Goal: Task Accomplishment & Management: Use online tool/utility

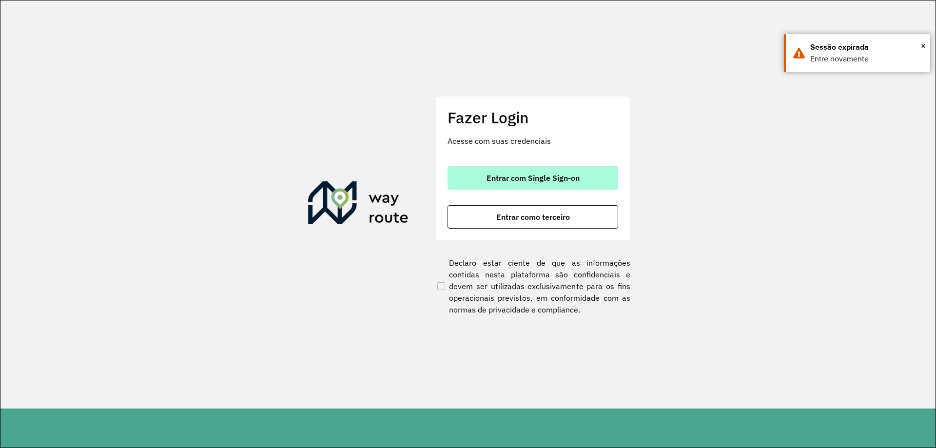
click at [518, 181] on span "Entrar com Single Sign-on" at bounding box center [532, 178] width 93 height 8
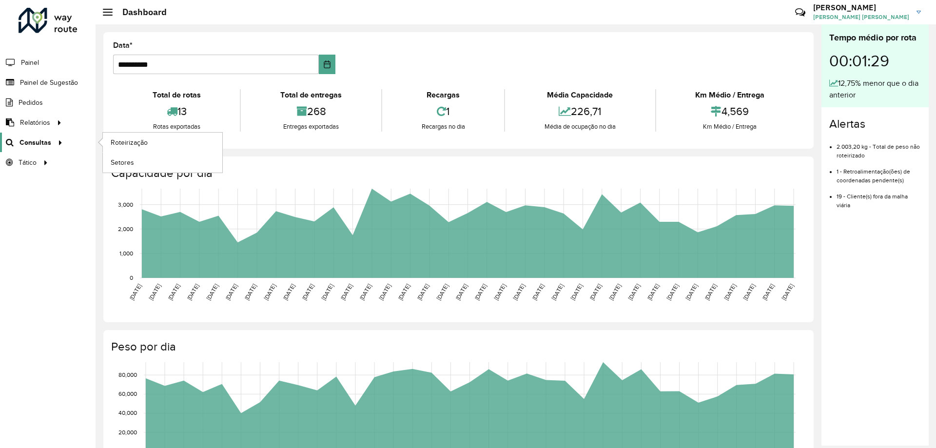
click at [55, 140] on icon at bounding box center [59, 142] width 8 height 15
click at [127, 143] on span "Roteirização" at bounding box center [130, 142] width 39 height 10
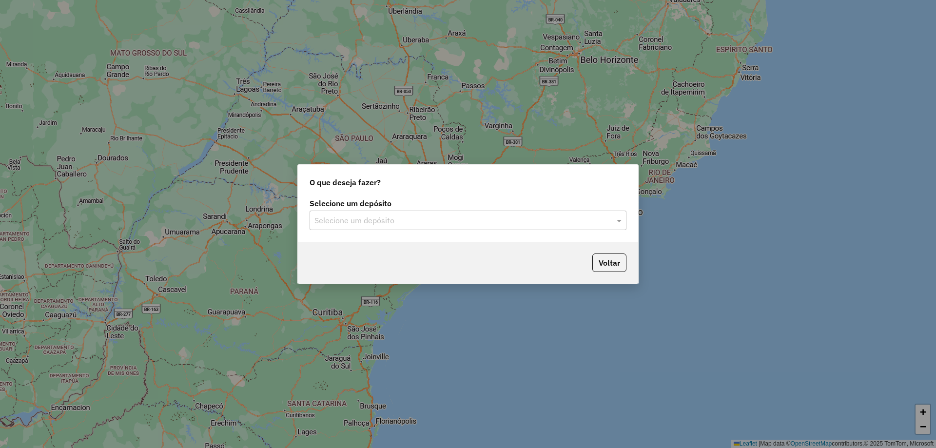
click at [400, 226] on input "text" at bounding box center [458, 221] width 288 height 12
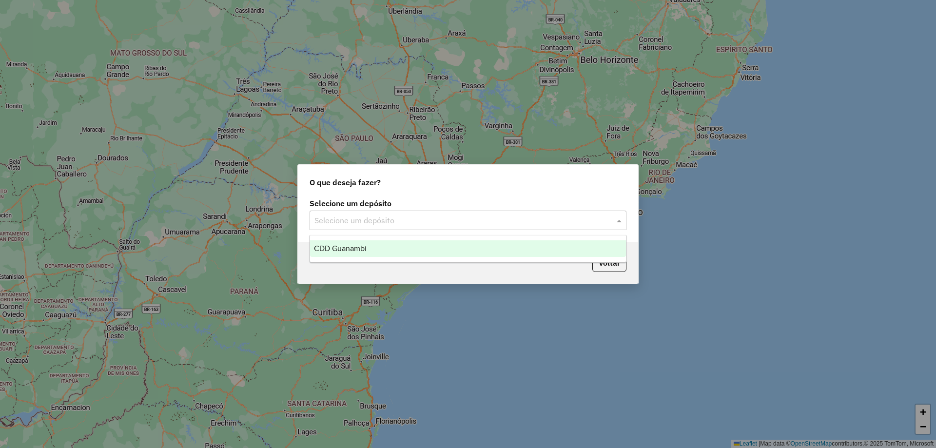
click at [388, 243] on div "CDD Guanambi" at bounding box center [468, 248] width 316 height 17
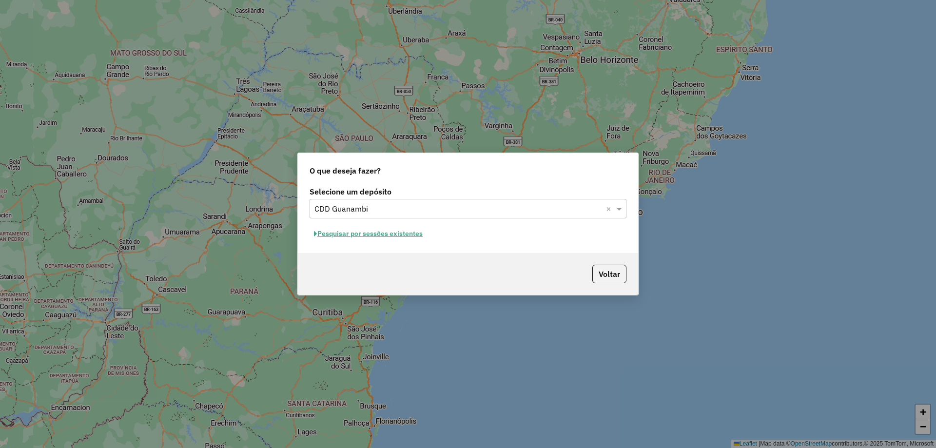
click at [363, 234] on button "Pesquisar por sessões existentes" at bounding box center [368, 233] width 117 height 15
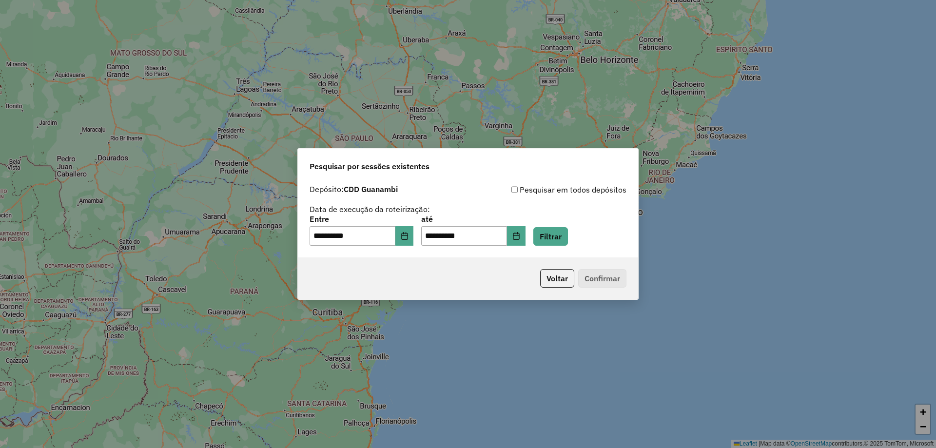
click at [568, 225] on div "**********" at bounding box center [468, 230] width 317 height 30
click at [567, 233] on button "Filtrar" at bounding box center [550, 236] width 35 height 19
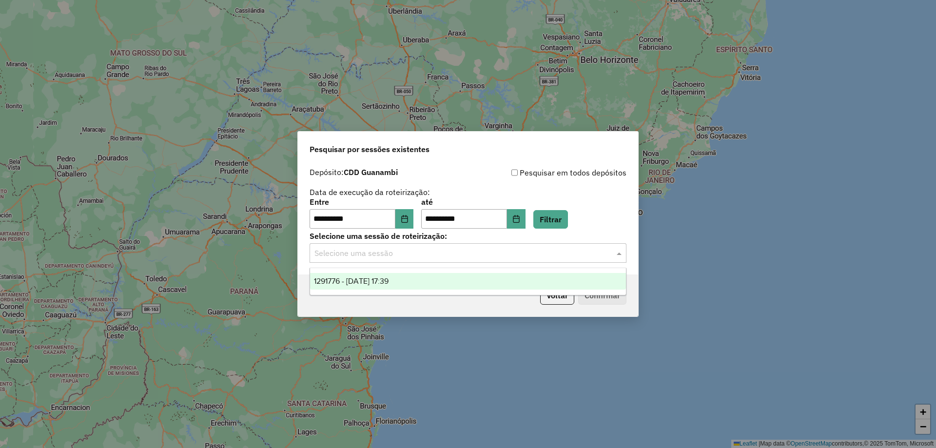
click at [385, 259] on div "Selecione uma sessão" at bounding box center [468, 252] width 317 height 19
click at [371, 279] on span "1291776 - 10/10/2025 17:39" at bounding box center [351, 281] width 75 height 8
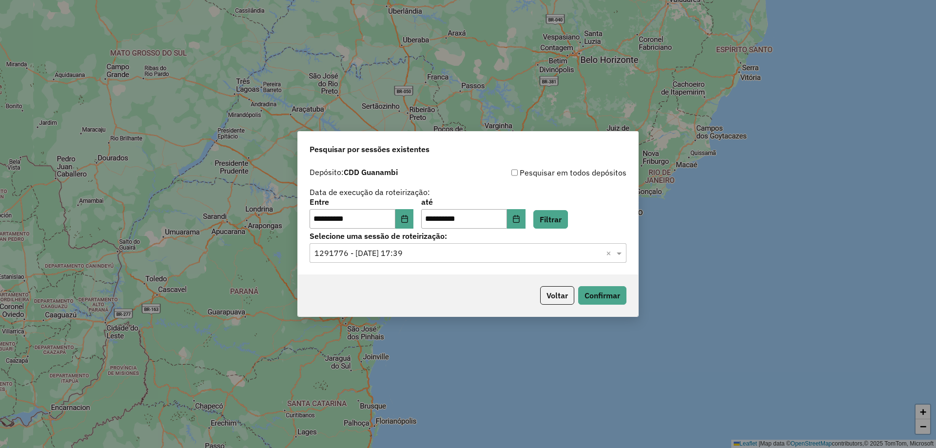
click at [610, 305] on div "Voltar Confirmar" at bounding box center [468, 295] width 340 height 42
click at [609, 297] on button "Confirmar" at bounding box center [602, 295] width 48 height 19
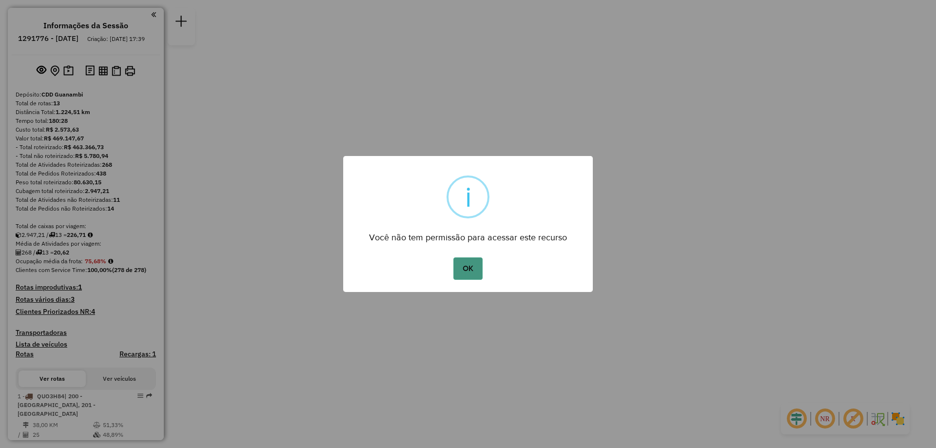
click at [468, 271] on button "OK" at bounding box center [467, 268] width 29 height 22
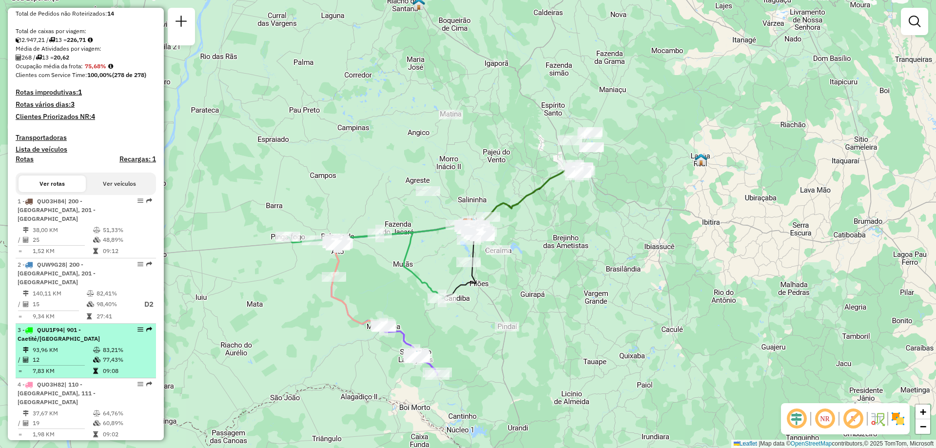
scroll to position [292, 0]
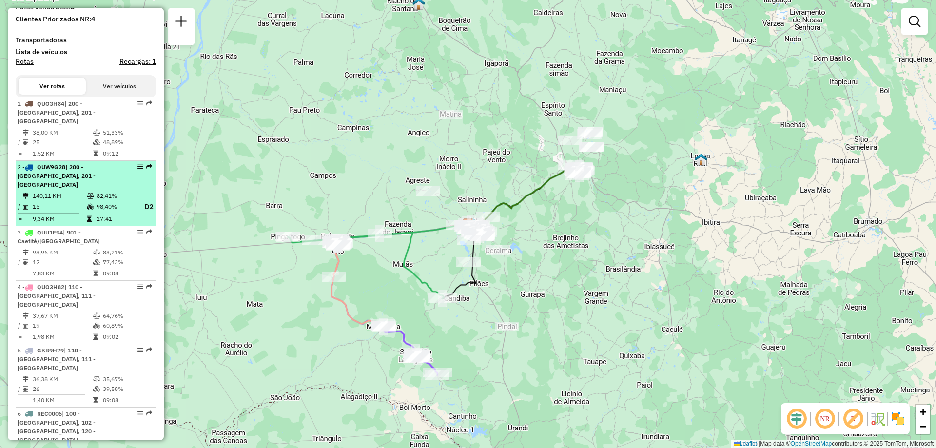
click at [105, 203] on td "98,40%" at bounding box center [115, 207] width 39 height 12
select select "**********"
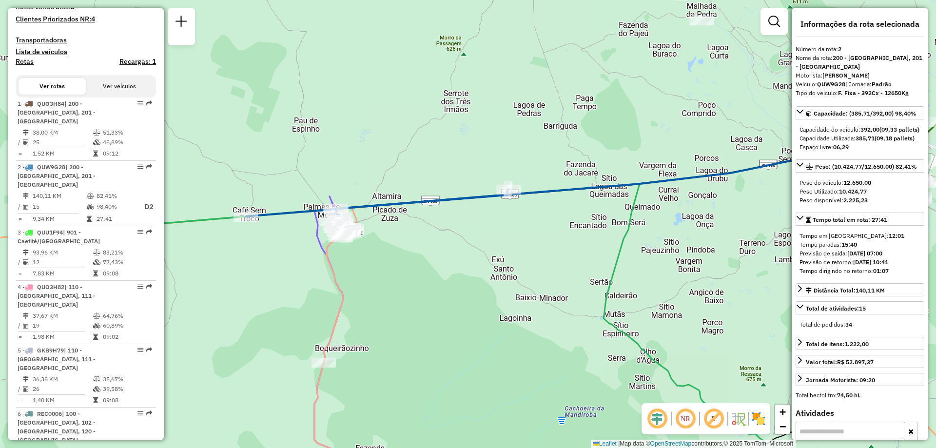
drag, startPoint x: 397, startPoint y: 272, endPoint x: 412, endPoint y: 255, distance: 23.1
click at [440, 264] on div "Janela de atendimento Grade de atendimento Capacidade Transportadoras Veículos …" at bounding box center [468, 224] width 936 height 448
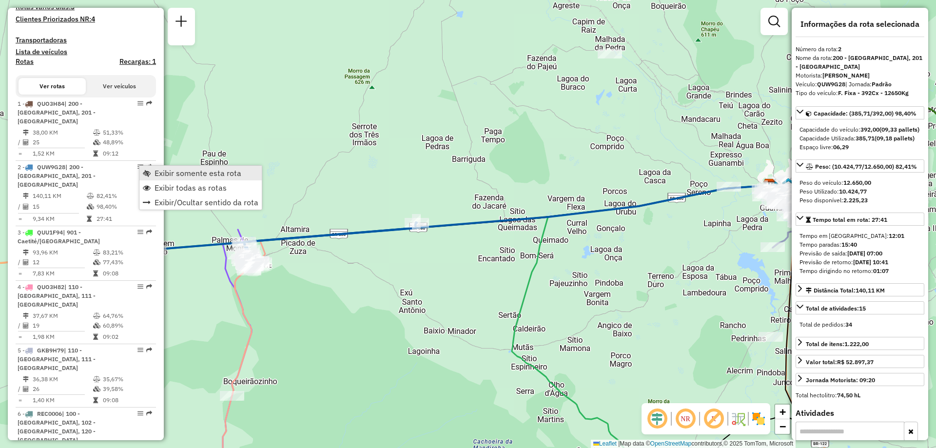
click at [180, 174] on span "Exibir somente esta rota" at bounding box center [198, 173] width 87 height 8
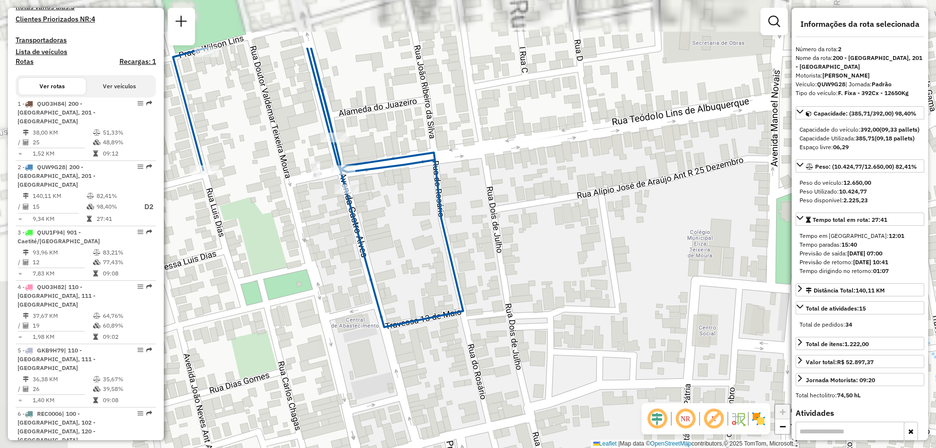
drag, startPoint x: 234, startPoint y: 246, endPoint x: 384, endPoint y: 334, distance: 173.9
click at [387, 340] on div "Janela de atendimento Grade de atendimento Capacidade Transportadoras Veículos …" at bounding box center [468, 224] width 936 height 448
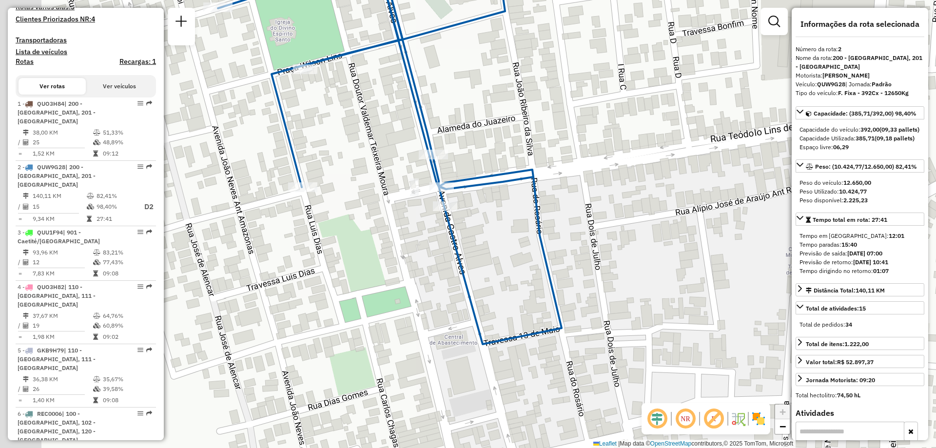
drag, startPoint x: 273, startPoint y: 248, endPoint x: 369, endPoint y: 263, distance: 97.1
click at [369, 263] on div "Janela de atendimento Grade de atendimento Capacidade Transportadoras Veículos …" at bounding box center [468, 224] width 936 height 448
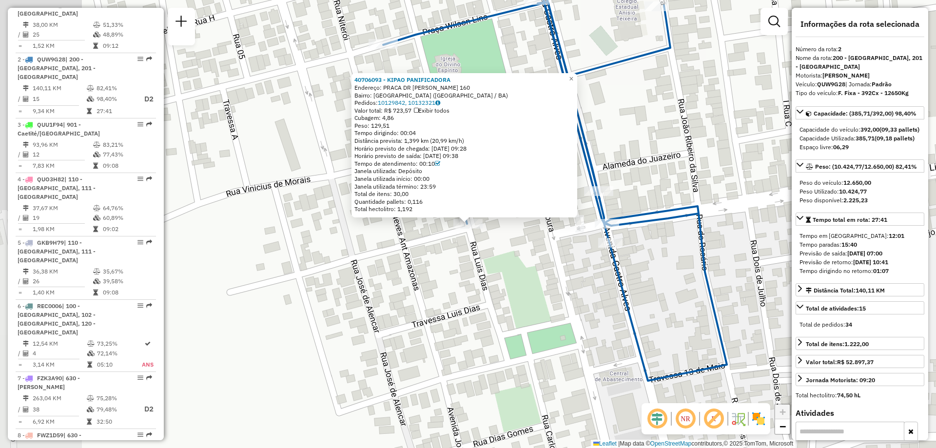
scroll to position [446, 0]
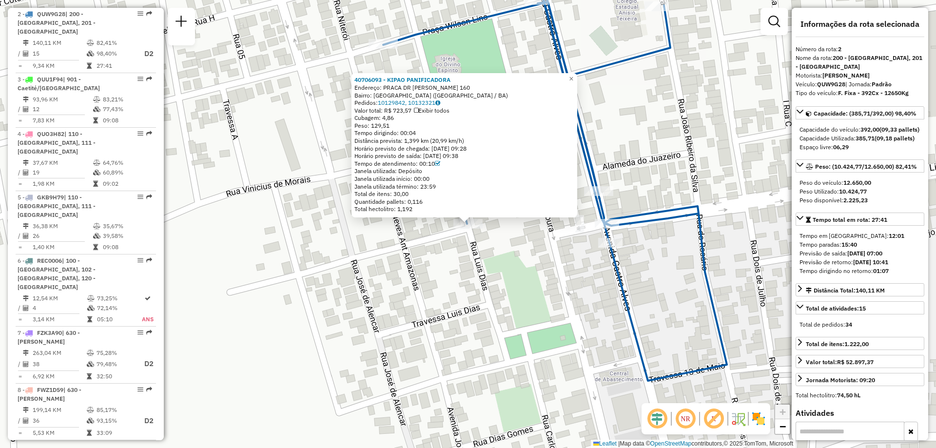
click at [438, 268] on div "40706093 - KIPAO PANIFICADORA Endereço: PRACA DR ALCEBIADES DIAS LARAN 160 Bair…" at bounding box center [468, 224] width 936 height 448
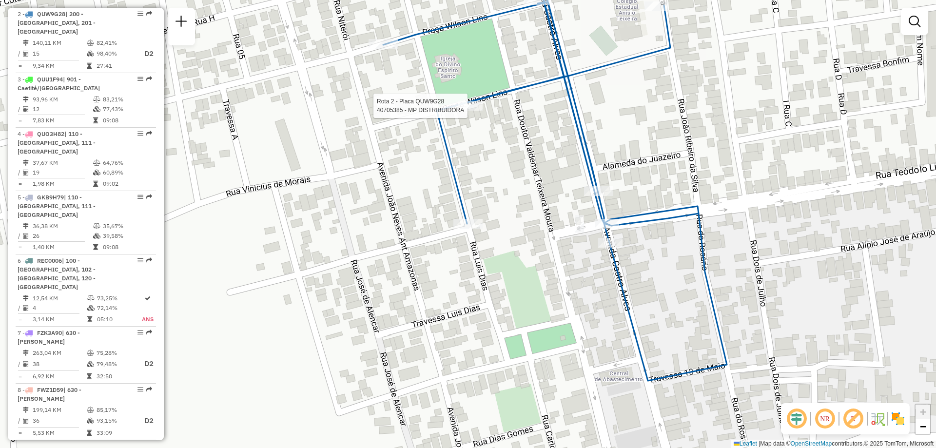
select select "**********"
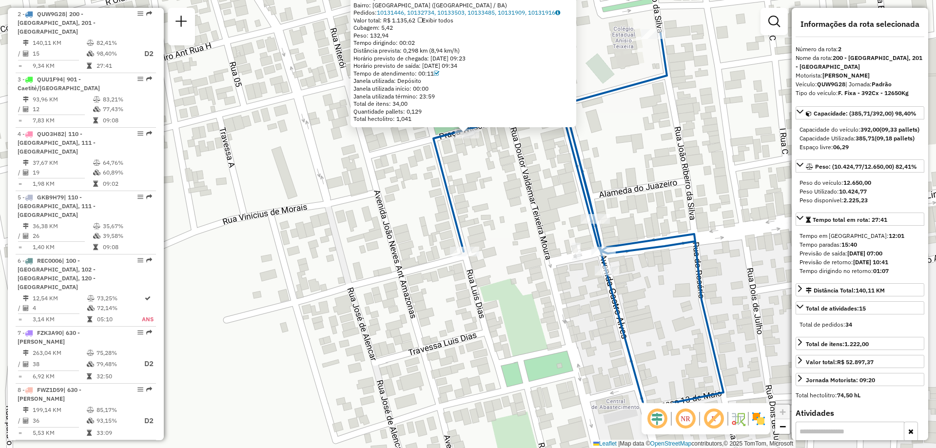
drag, startPoint x: 582, startPoint y: 409, endPoint x: 582, endPoint y: 319, distance: 90.2
click at [582, 319] on div "40705385 - MP DISTRIBUIDORA Endereço: MP DISTRIBUIDORA 306 Bairro: CENTRO (PALM…" at bounding box center [468, 224] width 936 height 448
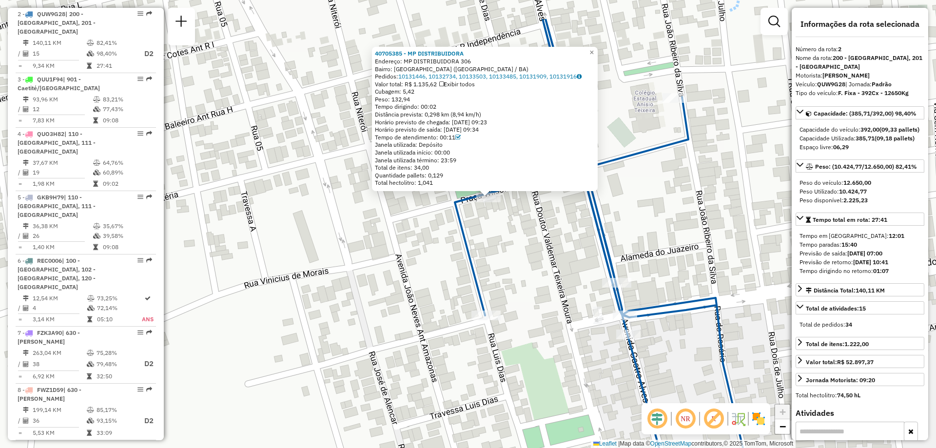
drag, startPoint x: 521, startPoint y: 219, endPoint x: 551, endPoint y: 305, distance: 90.5
click at [551, 305] on div "40705385 - MP DISTRIBUIDORA Endereço: MP DISTRIBUIDORA 306 Bairro: CENTRO (PALM…" at bounding box center [468, 224] width 936 height 448
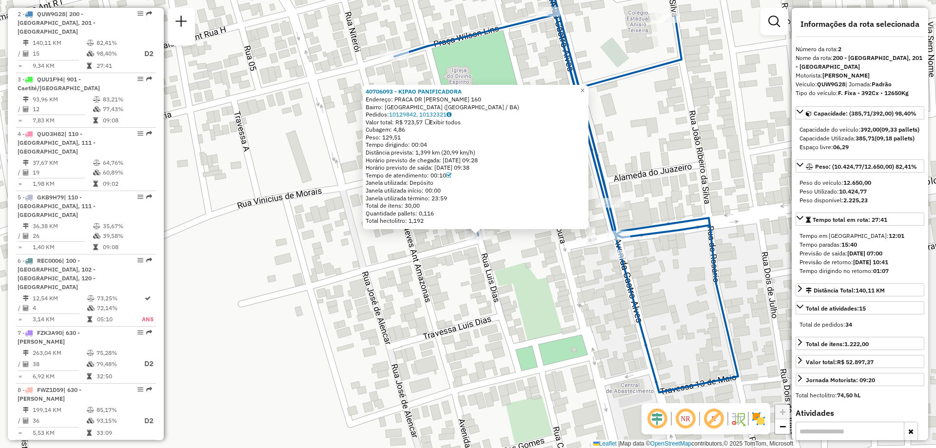
drag, startPoint x: 456, startPoint y: 38, endPoint x: 508, endPoint y: 76, distance: 64.7
click at [508, 75] on div "40706093 - KIPAO PANIFICADORA Endereço: PRACA DR ALCEBIADES DIAS LARAN 160 Bair…" at bounding box center [468, 224] width 936 height 448
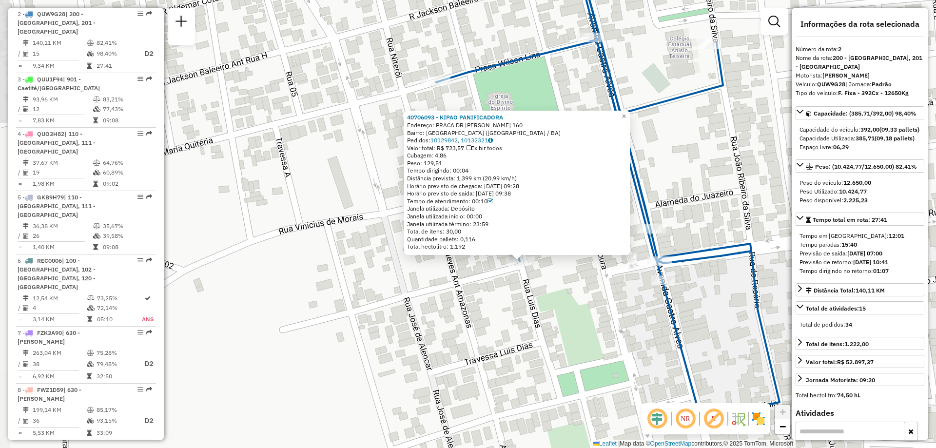
click at [445, 106] on div "40706093 - KIPAO PANIFICADORA Endereço: PRACA DR ALCEBIADES DIAS LARAN 160 Bair…" at bounding box center [468, 224] width 936 height 448
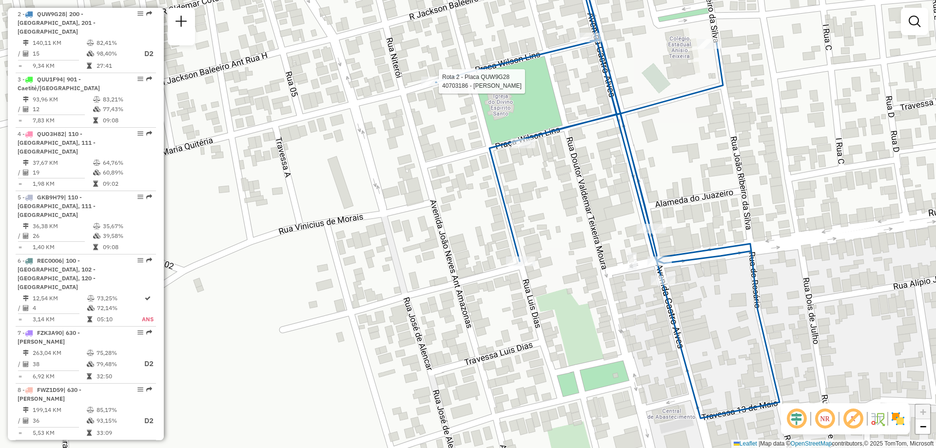
select select "**********"
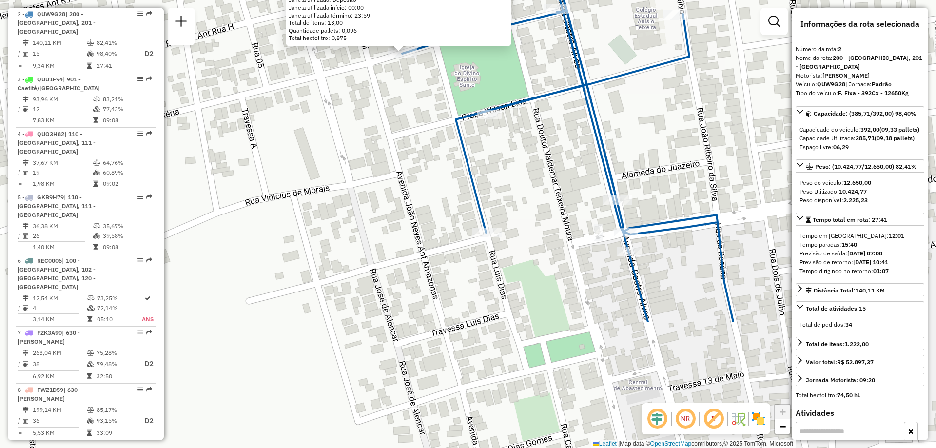
drag, startPoint x: 592, startPoint y: 334, endPoint x: 526, endPoint y: 158, distance: 187.6
click at [526, 158] on div "40703186 - AGNAUZA PINTO DA SIL Endereço: R MARIA QUITERIA 35 Bairro: CENTRO (P…" at bounding box center [468, 224] width 936 height 448
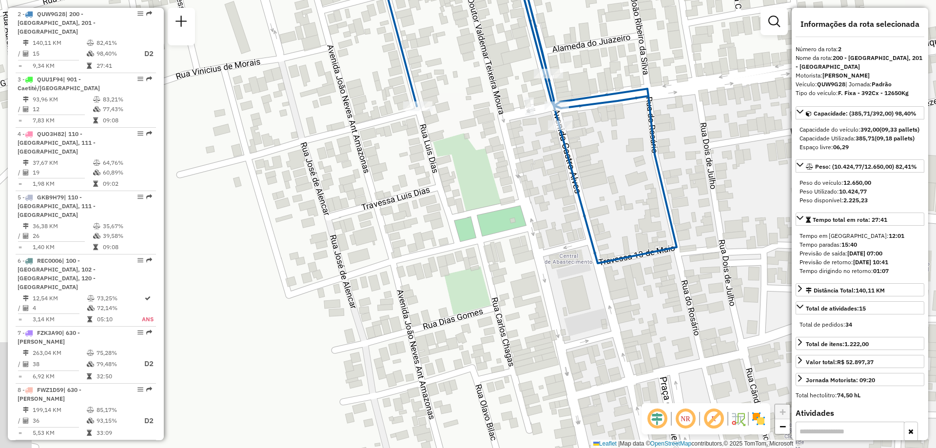
drag, startPoint x: 559, startPoint y: 283, endPoint x: 490, endPoint y: 164, distance: 137.4
click at [490, 164] on div "40703186 - AGNAUZA PINTO DA SIL Endereço: R MARIA QUITERIA 35 Bairro: CENTRO (P…" at bounding box center [468, 224] width 936 height 448
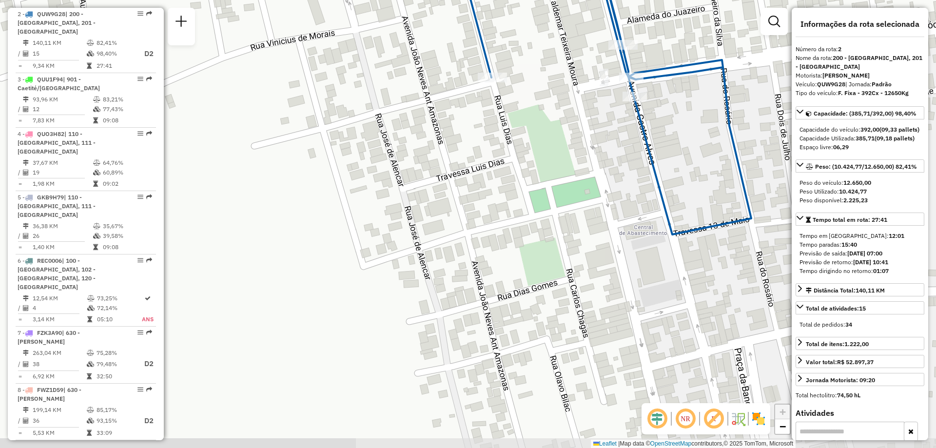
drag, startPoint x: 494, startPoint y: 213, endPoint x: 569, endPoint y: 184, distance: 79.9
click at [569, 184] on div "40703186 - AGNAUZA PINTO DA SIL Endereço: R MARIA QUITERIA 35 Bairro: CENTRO (P…" at bounding box center [468, 224] width 936 height 448
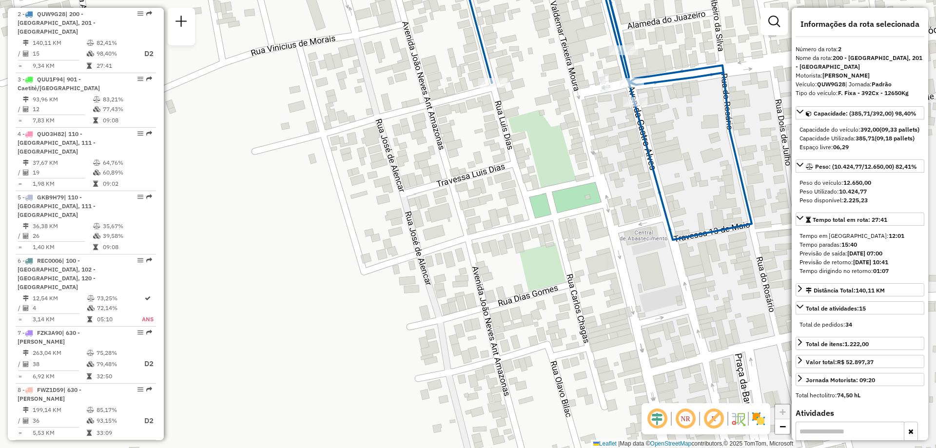
drag, startPoint x: 678, startPoint y: 137, endPoint x: 679, endPoint y: 150, distance: 12.2
click at [679, 150] on div "40703186 - AGNAUZA PINTO DA SIL Endereço: R MARIA QUITERIA 35 Bairro: CENTRO (P…" at bounding box center [468, 224] width 936 height 448
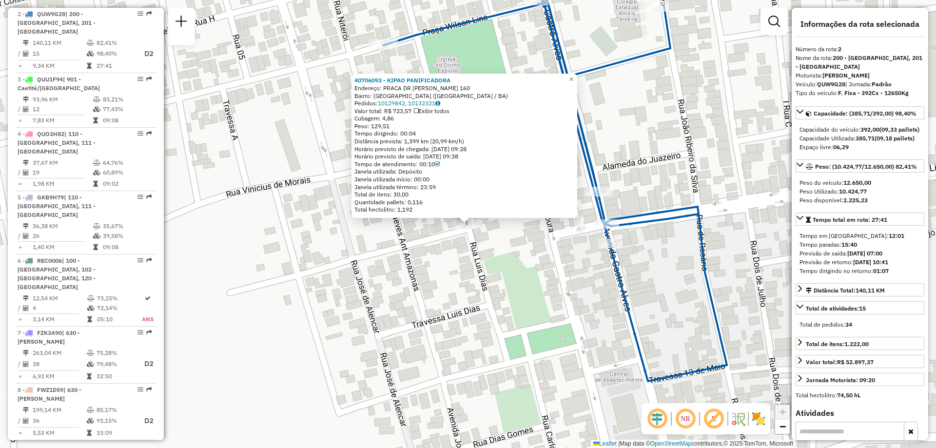
click at [583, 287] on div "Rota 2 - Placa QUW9G28 40700115 - VANDILSON LIMA MAGAL 40706093 - KIPAO PANIFIC…" at bounding box center [468, 224] width 936 height 448
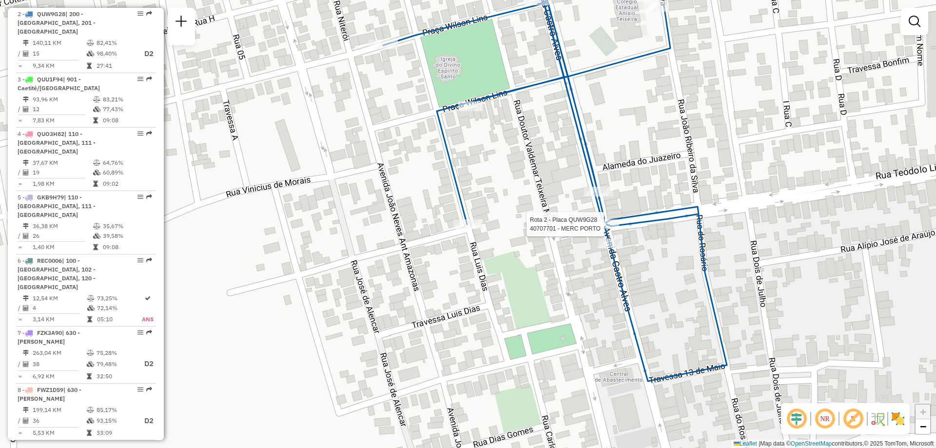
select select "**********"
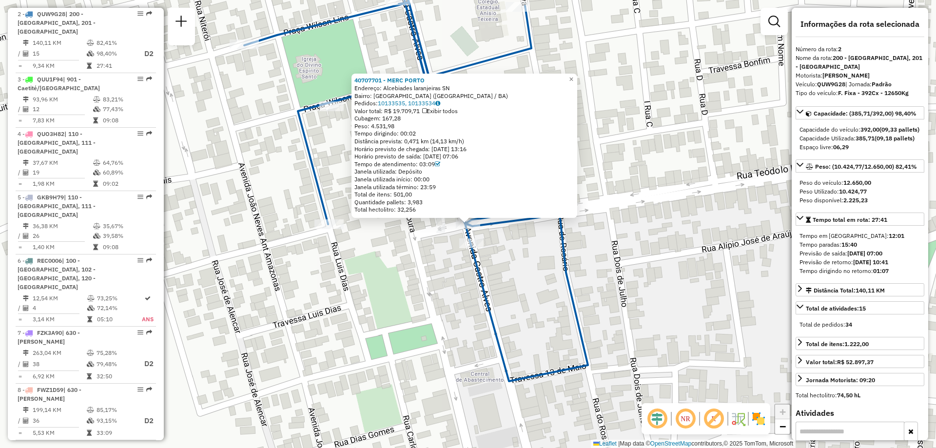
click at [533, 269] on div "40707701 - MERC PORTO Endereço: Alcebiades laranjeiras SN Bairro: CENTRO (PALMA…" at bounding box center [468, 224] width 936 height 448
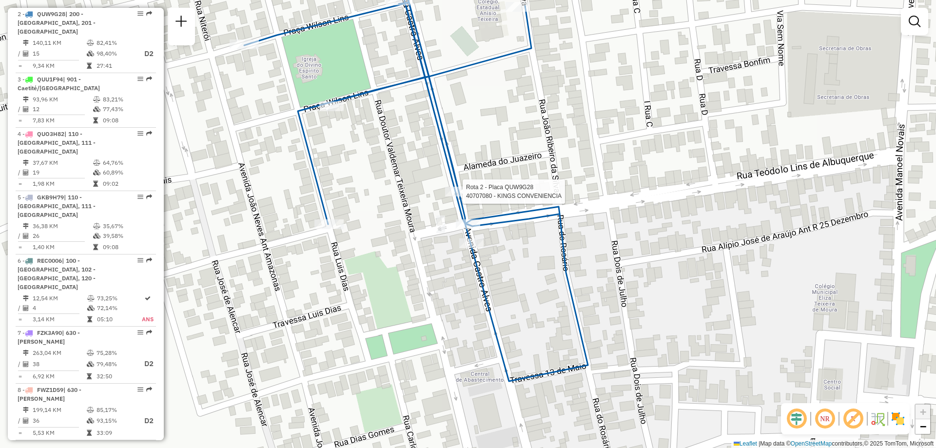
select select "**********"
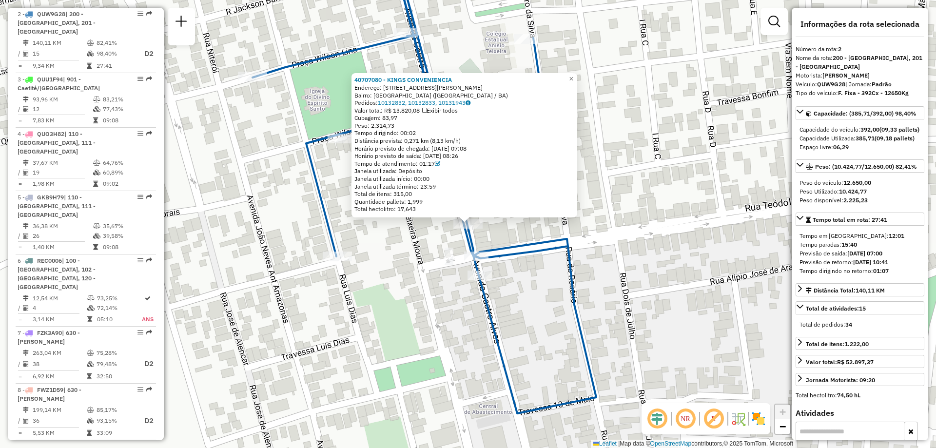
drag, startPoint x: 341, startPoint y: 314, endPoint x: 354, endPoint y: 304, distance: 16.7
click at [349, 308] on div "40707080 - KINGS CONVENIENCIA Endereço: AVENIDA CASTRO ALVES 206 Bairro: CENTRO…" at bounding box center [468, 224] width 936 height 448
click at [354, 304] on div "40707080 - KINGS CONVENIENCIA Endereço: AVENIDA CASTRO ALVES 206 Bairro: CENTRO…" at bounding box center [468, 224] width 936 height 448
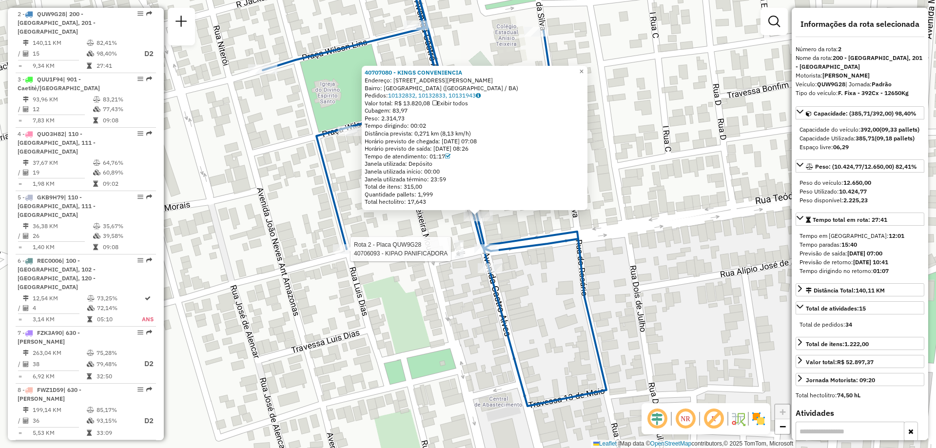
click at [341, 254] on div at bounding box center [347, 249] width 29 height 10
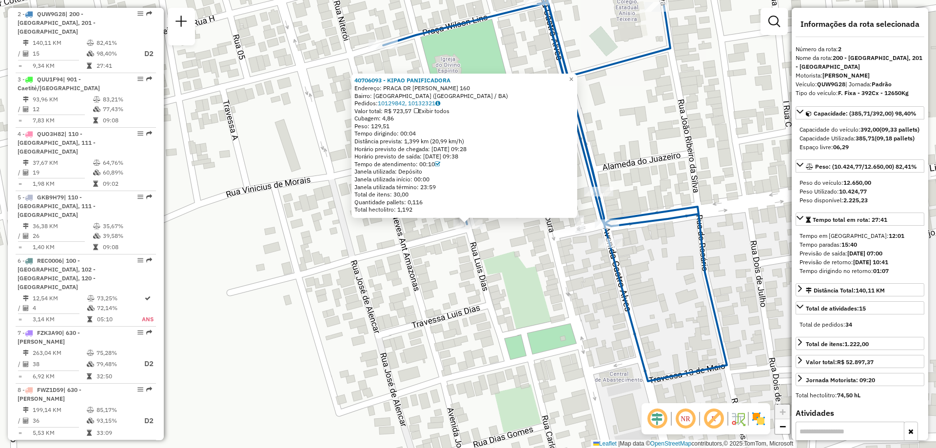
click at [417, 286] on div "40706093 - KIPAO PANIFICADORA Endereço: PRACA DR ALCEBIADES DIAS LARAN 160 Bair…" at bounding box center [468, 224] width 936 height 448
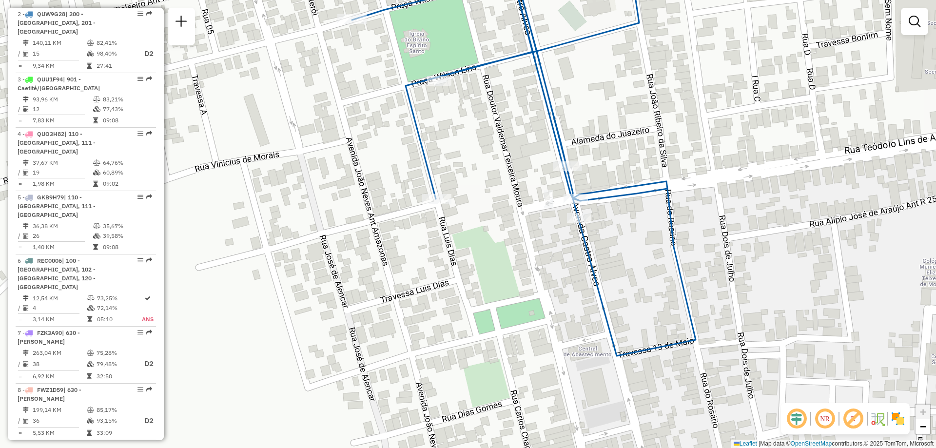
drag, startPoint x: 487, startPoint y: 359, endPoint x: 444, endPoint y: 332, distance: 50.7
click at [444, 332] on div "Janela de atendimento Grade de atendimento Capacidade Transportadoras Veículos …" at bounding box center [468, 224] width 936 height 448
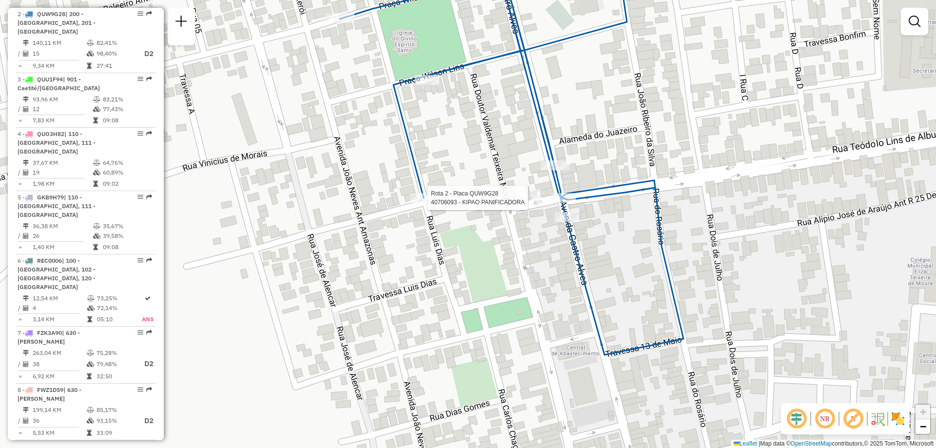
click at [416, 203] on div at bounding box center [424, 198] width 29 height 10
select select "**********"
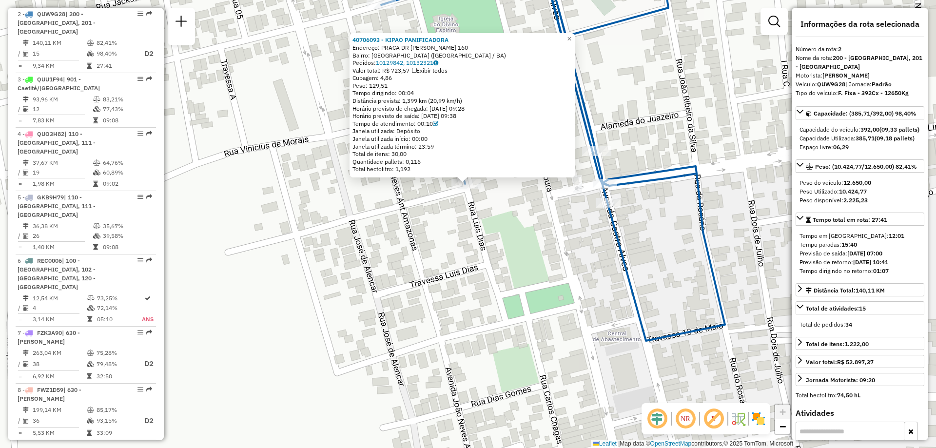
drag, startPoint x: 491, startPoint y: 286, endPoint x: 488, endPoint y: 268, distance: 18.8
click at [488, 268] on div "40706093 - KIPAO PANIFICADORA Endereço: PRACA DR ALCEBIADES DIAS LARAN 160 Bair…" at bounding box center [468, 224] width 936 height 448
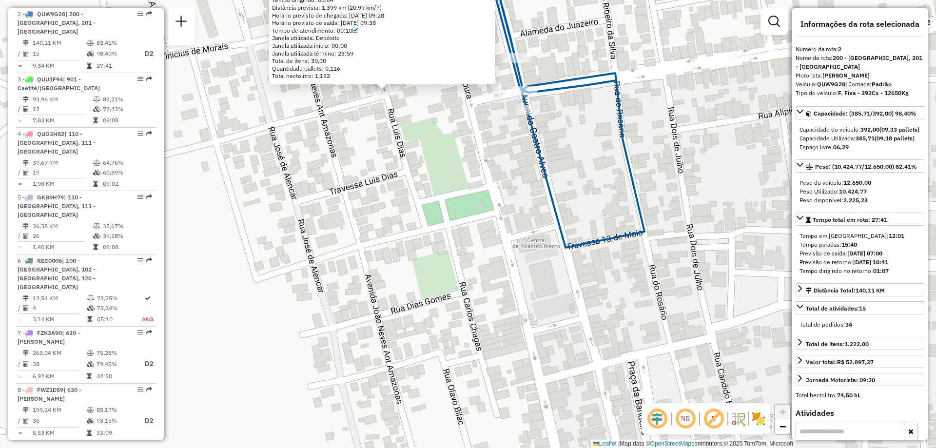
drag, startPoint x: 534, startPoint y: 261, endPoint x: 454, endPoint y: 168, distance: 122.3
click at [454, 168] on div "40706093 - KIPAO PANIFICADORA Endereço: PRACA DR ALCEBIADES DIAS LARAN 160 Bair…" at bounding box center [468, 224] width 936 height 448
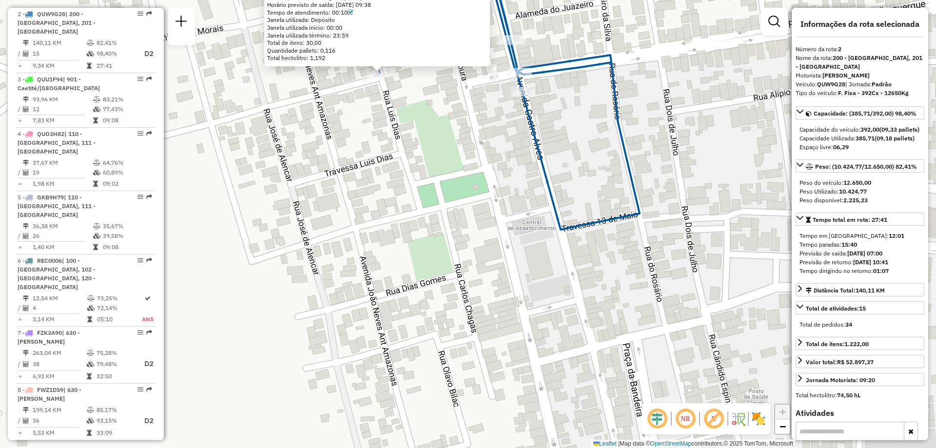
drag, startPoint x: 531, startPoint y: 172, endPoint x: 527, endPoint y: 161, distance: 11.0
click at [527, 161] on div "40706093 - KIPAO PANIFICADORA Endereço: PRACA DR ALCEBIADES DIAS LARAN 160 Bair…" at bounding box center [468, 224] width 936 height 448
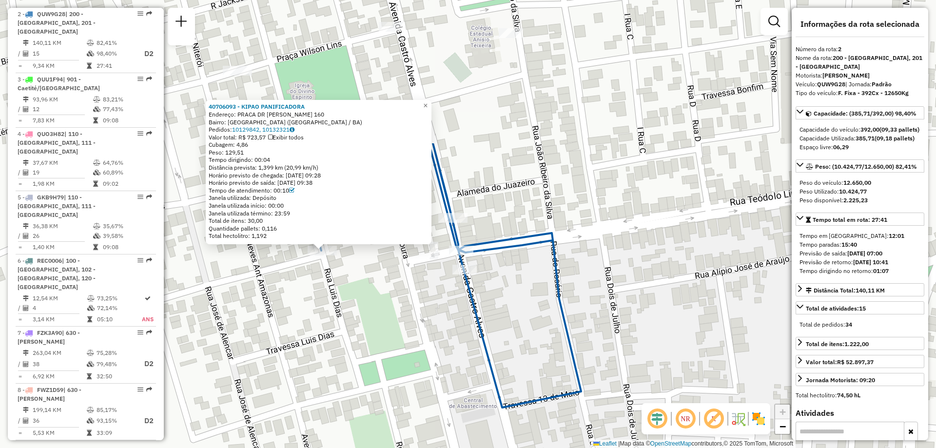
drag, startPoint x: 523, startPoint y: 138, endPoint x: 474, endPoint y: 304, distance: 173.2
click at [474, 304] on icon at bounding box center [436, 275] width 289 height 264
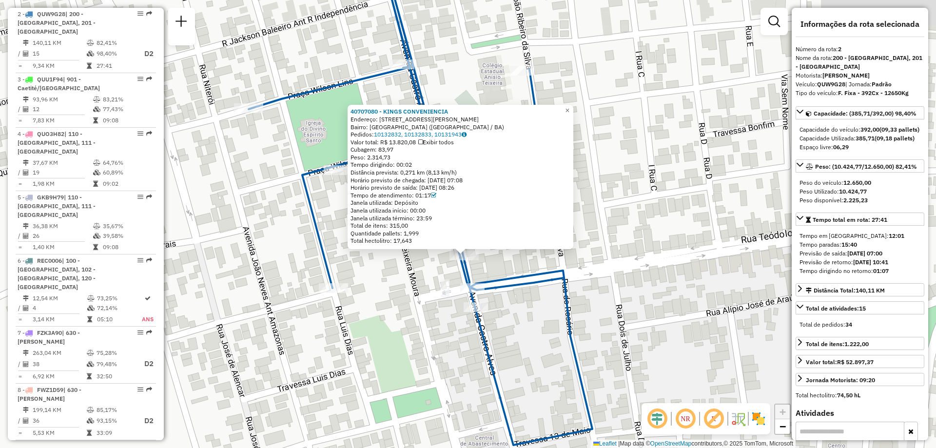
drag, startPoint x: 344, startPoint y: 49, endPoint x: 340, endPoint y: 89, distance: 40.2
click at [340, 89] on icon at bounding box center [421, 216] width 344 height 458
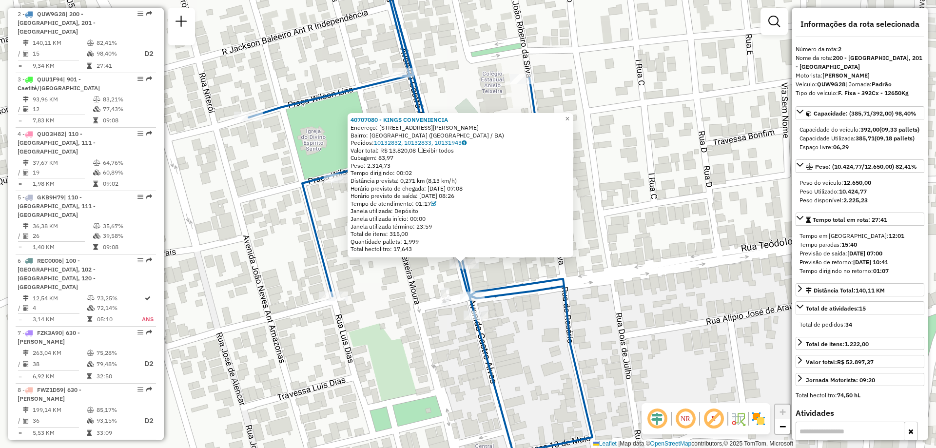
click at [352, 54] on div "40707080 - KINGS CONVENIENCIA Endereço: AVENIDA CASTRO ALVES 206 Bairro: CENTRO…" at bounding box center [468, 224] width 936 height 448
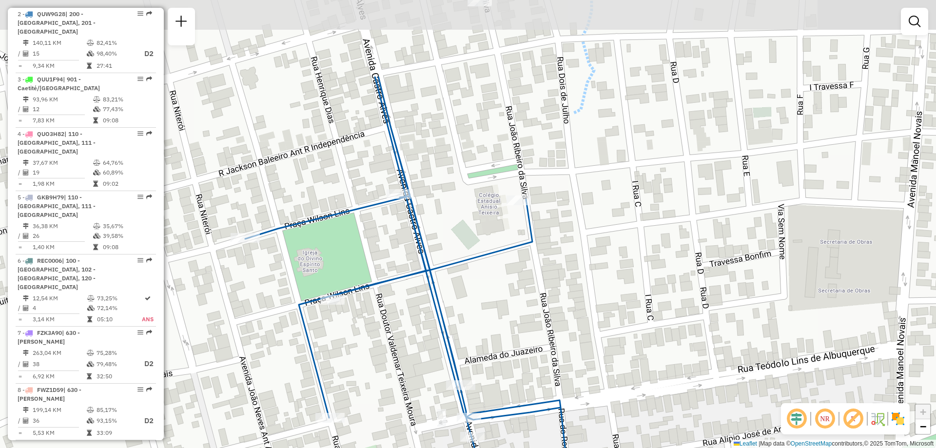
drag, startPoint x: 352, startPoint y: 54, endPoint x: 349, endPoint y: 175, distance: 121.4
click at [349, 175] on div "Janela de atendimento Grade de atendimento Capacidade Transportadoras Veículos …" at bounding box center [468, 224] width 936 height 448
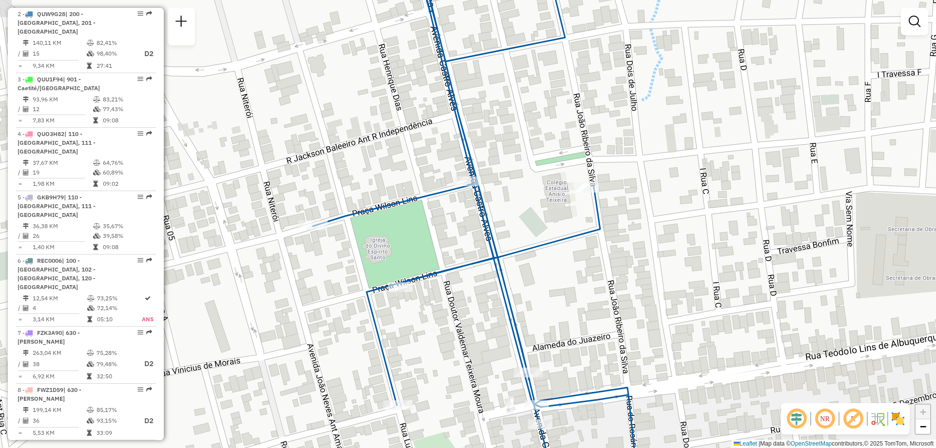
drag, startPoint x: 311, startPoint y: 136, endPoint x: 374, endPoint y: 125, distance: 64.8
click at [374, 125] on div "Janela de atendimento Grade de atendimento Capacidade Transportadoras Veículos …" at bounding box center [468, 224] width 936 height 448
